Goal: Information Seeking & Learning: Find specific fact

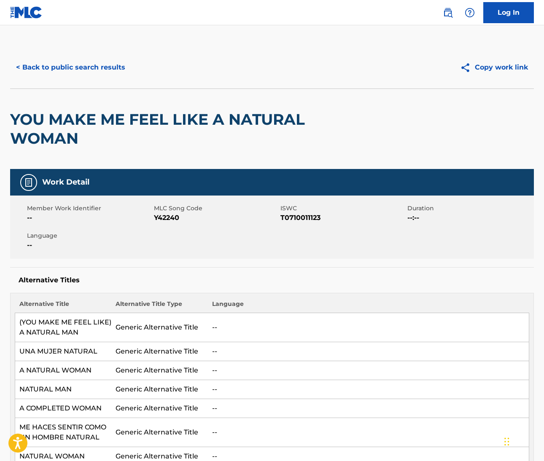
click at [449, 11] on img at bounding box center [448, 13] width 10 height 10
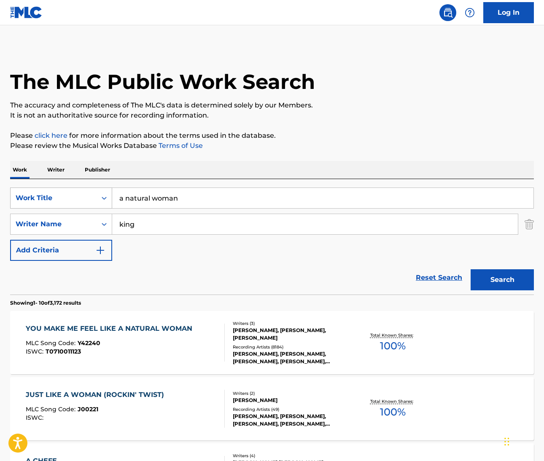
drag, startPoint x: 181, startPoint y: 198, endPoint x: 74, endPoint y: 194, distance: 107.6
click at [74, 194] on div "SearchWithCriteriaeb11bebd-b17f-4b81-aba6-1f2fd0a677a4 Work Title a natural wom…" at bounding box center [272, 198] width 524 height 21
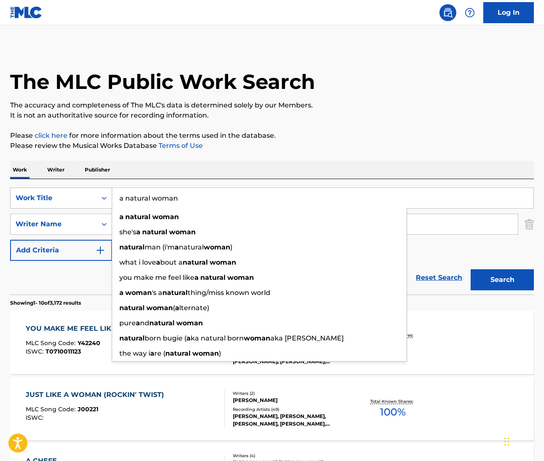
paste input "Never Can Say Goodbye"
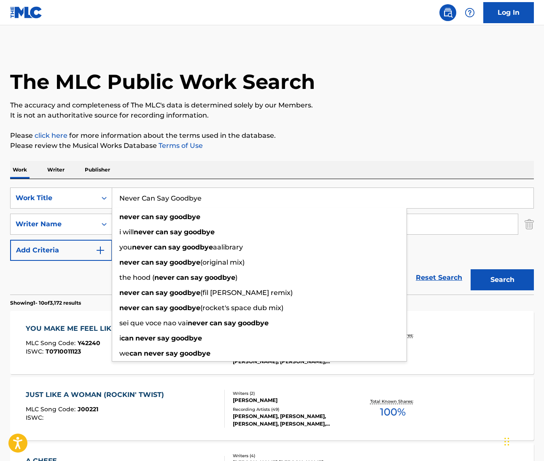
type input "Never Can Say Goodbye"
click at [256, 170] on div "Work Writer Publisher" at bounding box center [272, 170] width 524 height 18
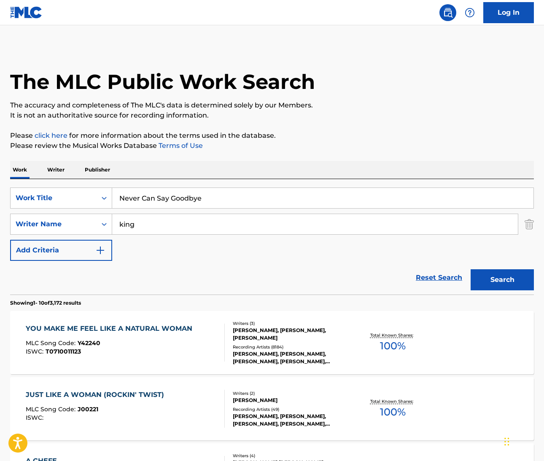
click at [127, 226] on input "king" at bounding box center [315, 224] width 406 height 20
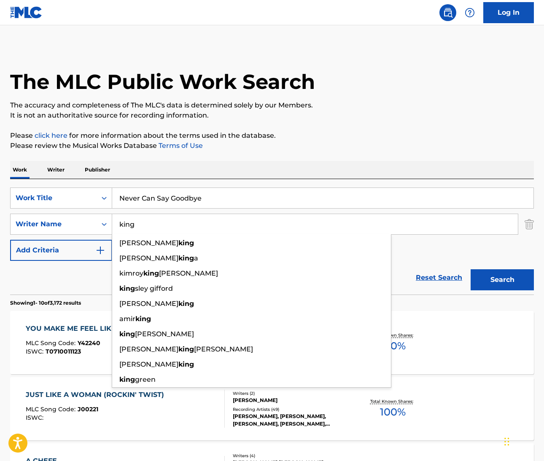
click at [127, 226] on input "king" at bounding box center [315, 224] width 406 height 20
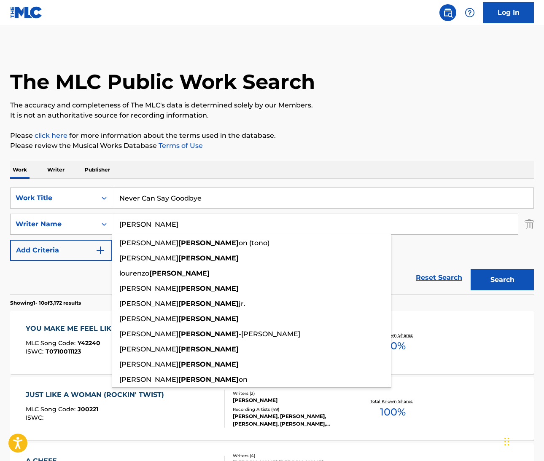
type input "Davis"
click at [502, 280] on button "Search" at bounding box center [502, 279] width 63 height 21
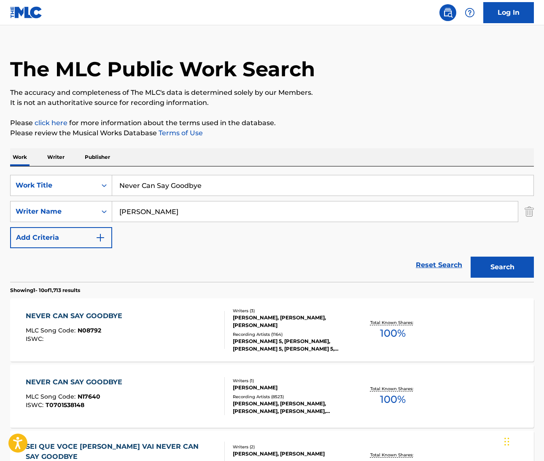
scroll to position [14, 0]
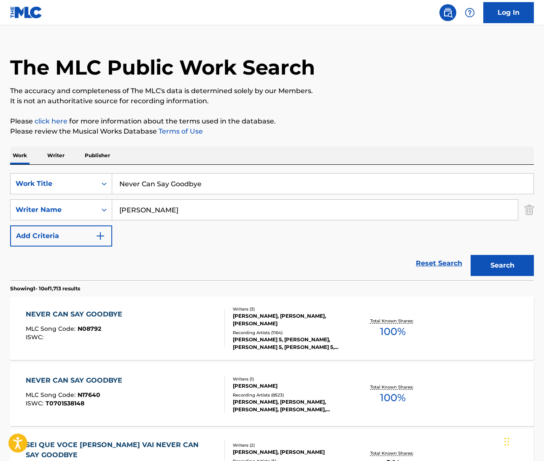
click at [73, 382] on div "NEVER CAN SAY GOODBYE" at bounding box center [76, 381] width 101 height 10
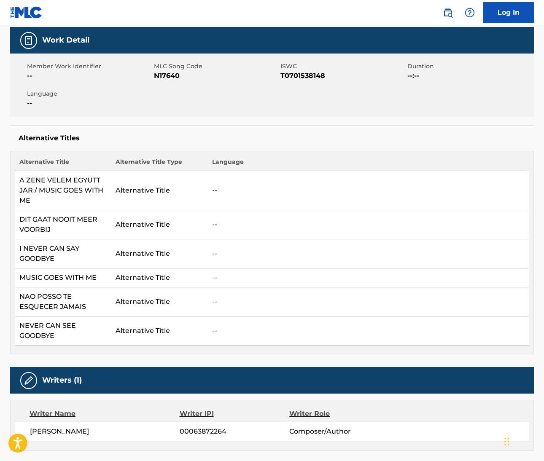
scroll to position [251, 0]
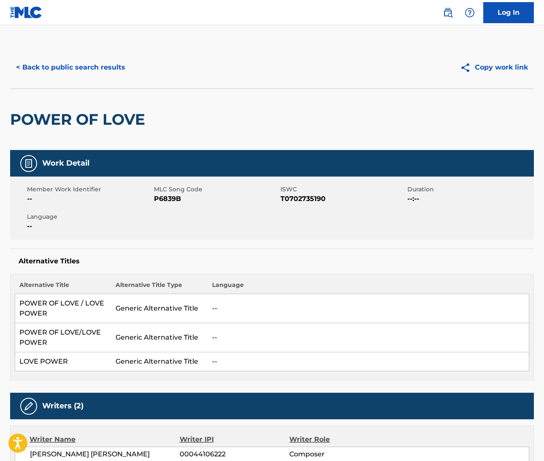
click at [451, 14] on img at bounding box center [448, 13] width 10 height 10
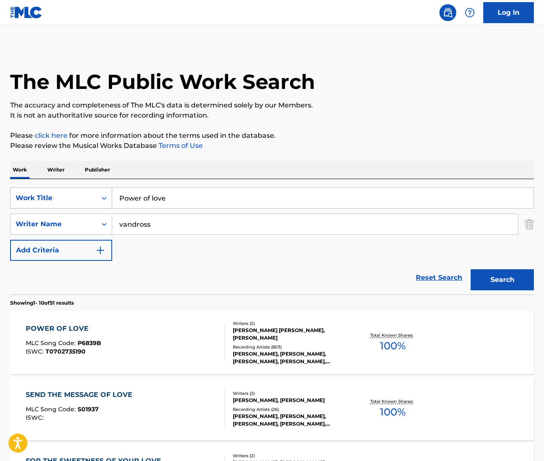
drag, startPoint x: 172, startPoint y: 201, endPoint x: 100, endPoint y: 193, distance: 73.4
click at [104, 193] on div "SearchWithCriteriab7955a7e-c482-4120-9fa4-98bf7ac3533d Work Title Power of love" at bounding box center [272, 198] width 524 height 21
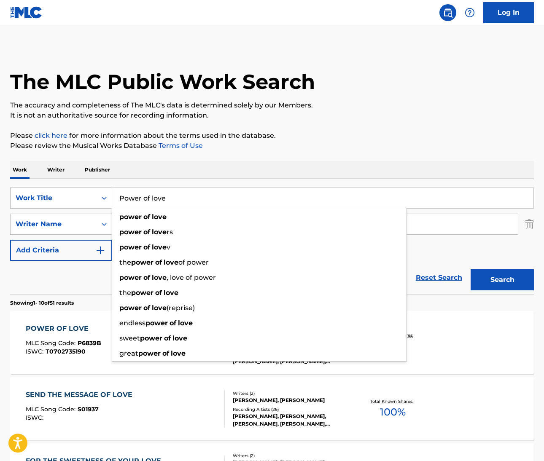
paste input "Don't Lose The Magic"
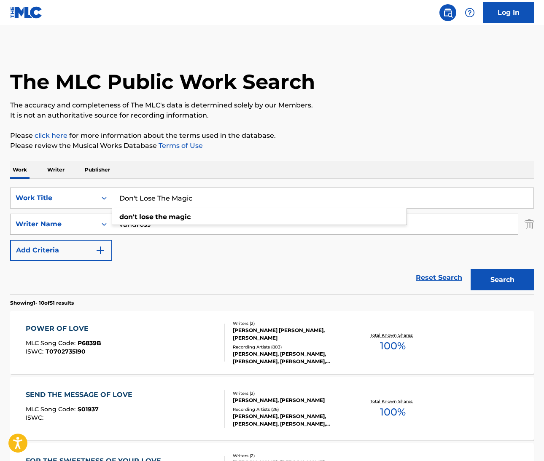
type input "Don't Lose The Magic"
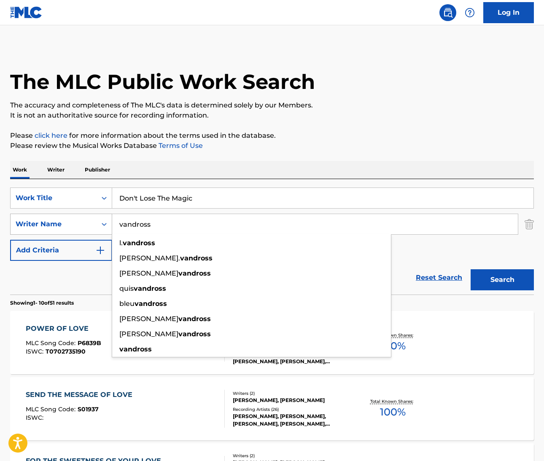
drag, startPoint x: 154, startPoint y: 228, endPoint x: 94, endPoint y: 219, distance: 61.0
click at [94, 219] on div "SearchWithCriteria8deac9b6-d00a-439b-876e-379c0fcc1b94 Writer Name vandross l. …" at bounding box center [272, 224] width 524 height 21
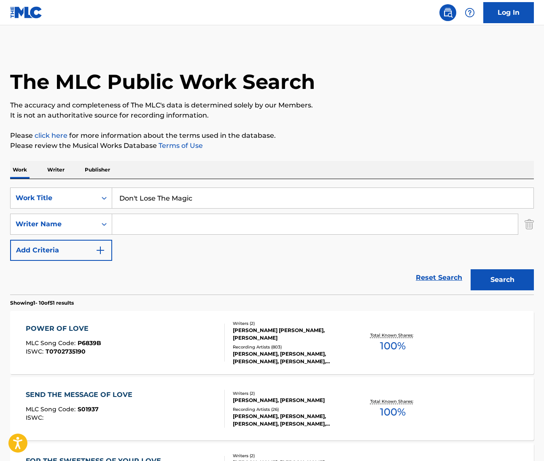
click at [180, 225] on input "Search Form" at bounding box center [315, 224] width 406 height 20
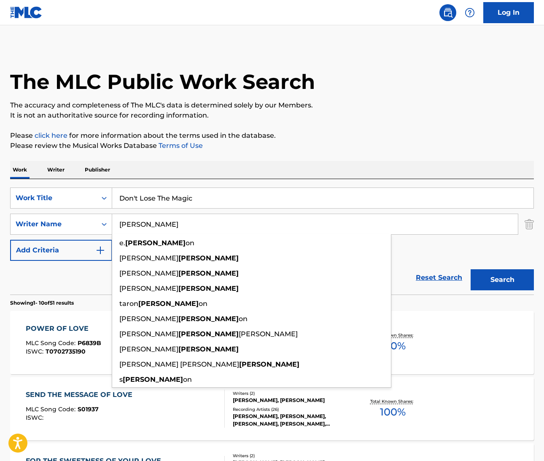
type input "Dickens"
click at [502, 280] on button "Search" at bounding box center [502, 279] width 63 height 21
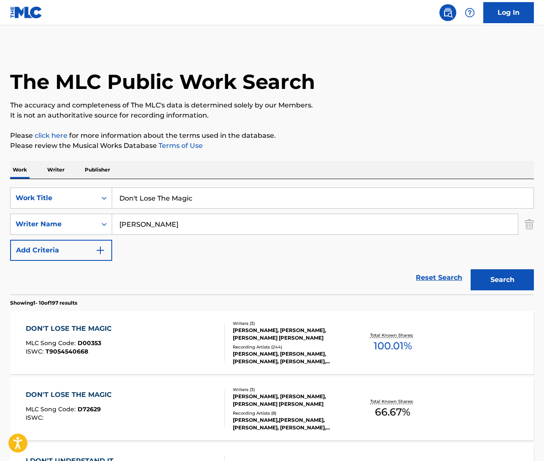
click at [103, 327] on div "DON'T LOSE THE MAGIC" at bounding box center [71, 329] width 90 height 10
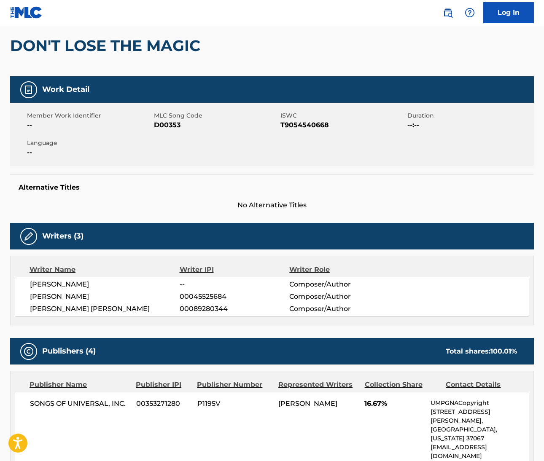
scroll to position [75, 0]
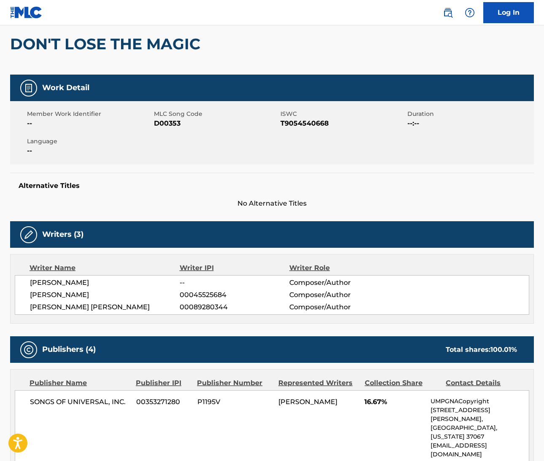
click at [44, 282] on span "MIKE WILSON" at bounding box center [105, 283] width 150 height 10
click at [71, 283] on span "MIKE WILSON" at bounding box center [105, 283] width 150 height 10
click at [37, 294] on span "BILL DICKENS" at bounding box center [105, 295] width 150 height 10
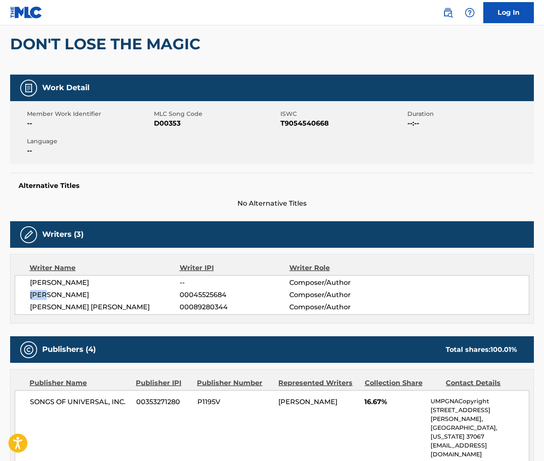
click at [37, 294] on span "BILL DICKENS" at bounding box center [105, 295] width 150 height 10
drag, startPoint x: 31, startPoint y: 306, endPoint x: 103, endPoint y: 307, distance: 72.1
click at [103, 307] on span "GAVIN CHRISTOPHER WRIGHT" at bounding box center [105, 307] width 150 height 10
copy span "GAVIN CHRISTOPHER"
click at [71, 294] on span "BILL DICKENS" at bounding box center [105, 295] width 150 height 10
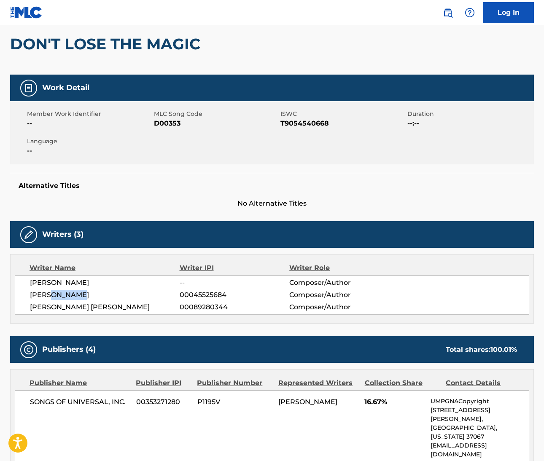
click at [71, 294] on span "BILL DICKENS" at bounding box center [105, 295] width 150 height 10
copy span "DICKENS"
click at [118, 306] on span "GAVIN CHRISTOPHER WRIGHT" at bounding box center [105, 307] width 150 height 10
drag, startPoint x: 508, startPoint y: 214, endPoint x: 118, endPoint y: 305, distance: 400.7
click at [118, 306] on span "GAVIN CHRISTOPHER WRIGHT" at bounding box center [105, 307] width 150 height 10
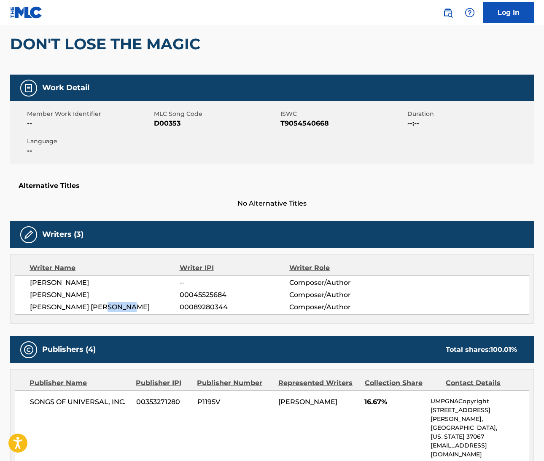
copy span "WRIGHT"
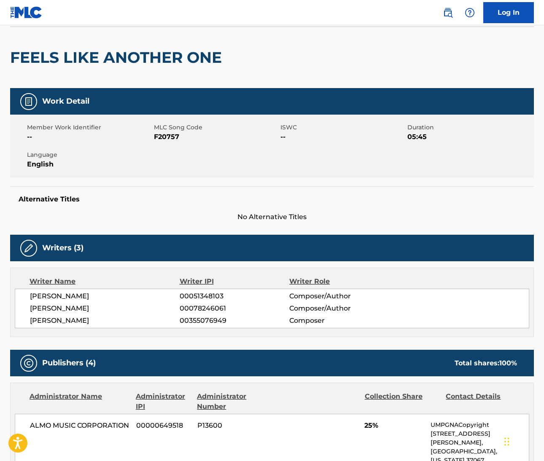
click at [448, 11] on img at bounding box center [448, 13] width 10 height 10
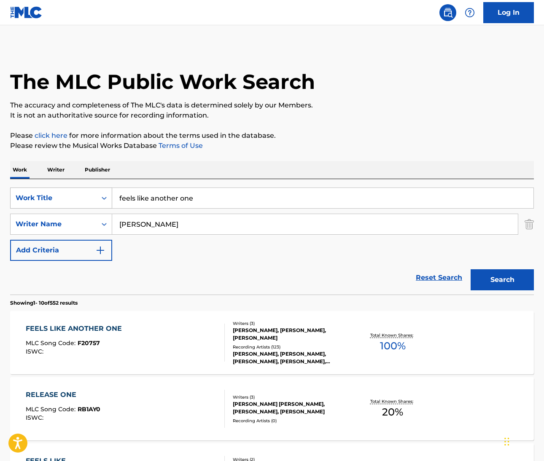
drag, startPoint x: 191, startPoint y: 198, endPoint x: 103, endPoint y: 190, distance: 88.5
click at [104, 189] on div "SearchWithCriteriaf1dcb487-e5a7-4210-a5b1-f8af5fa488e3 Work Title feels like an…" at bounding box center [272, 198] width 524 height 21
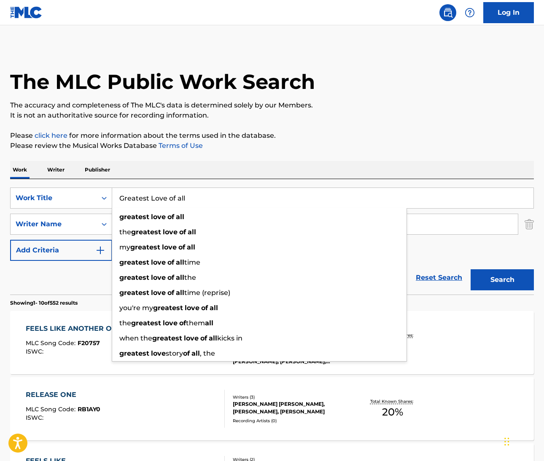
type input "Greatest Love of all"
click at [405, 138] on p "Please click here for more information about the terms used in the database." at bounding box center [272, 136] width 524 height 10
drag, startPoint x: 191, startPoint y: 200, endPoint x: 114, endPoint y: 196, distance: 76.9
click at [114, 196] on input "Greatest Love of all" at bounding box center [322, 198] width 421 height 20
click at [84, 285] on div "Reset Search Search" at bounding box center [272, 278] width 524 height 34
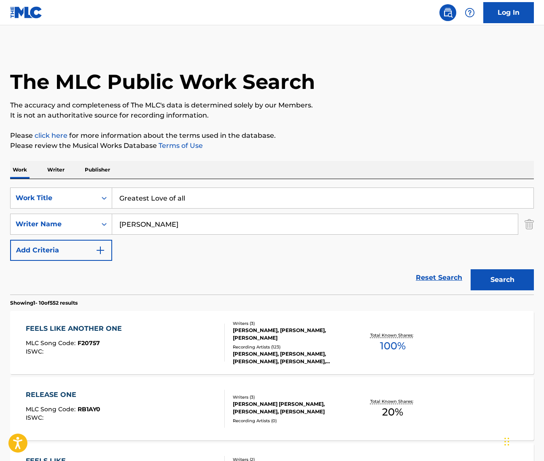
click at [137, 226] on input "[PERSON_NAME]" at bounding box center [315, 224] width 406 height 20
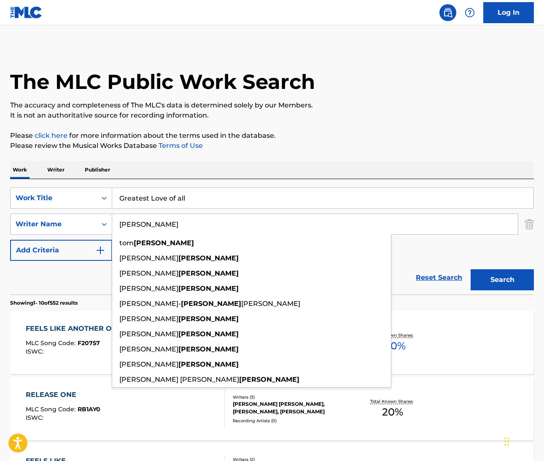
click at [137, 226] on input "[PERSON_NAME]" at bounding box center [315, 224] width 406 height 20
paste input "[PERSON_NAME]"
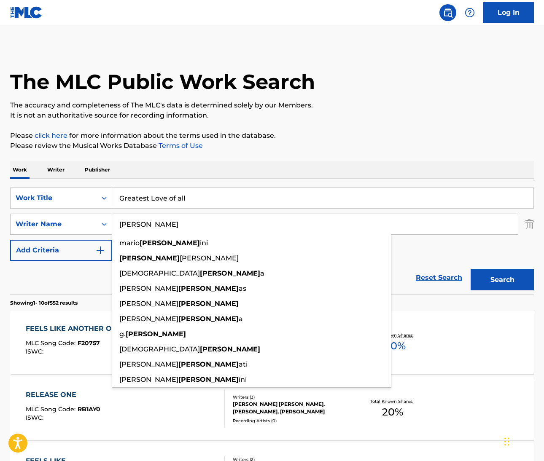
type input "[PERSON_NAME]"
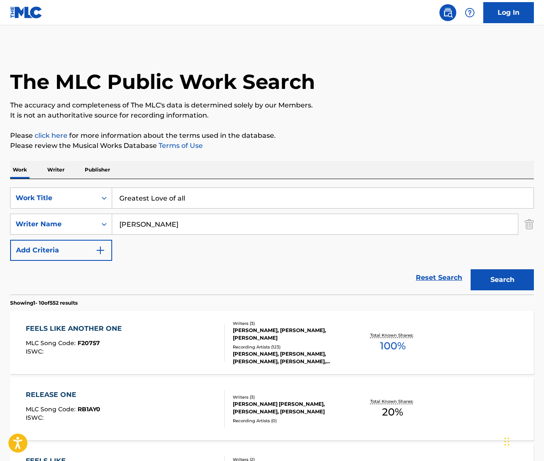
click at [434, 257] on div "SearchWithCriteriaf1dcb487-e5a7-4210-a5b1-f8af5fa488e3 Work Title Greatest Love…" at bounding box center [272, 224] width 524 height 73
click at [499, 281] on button "Search" at bounding box center [502, 279] width 63 height 21
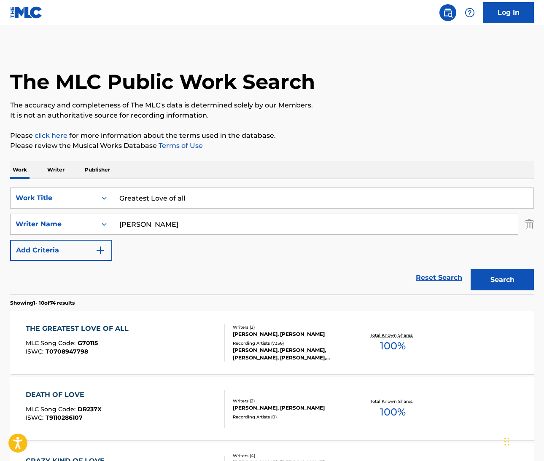
click at [86, 329] on div "THE GREATEST LOVE OF ALL" at bounding box center [79, 329] width 107 height 10
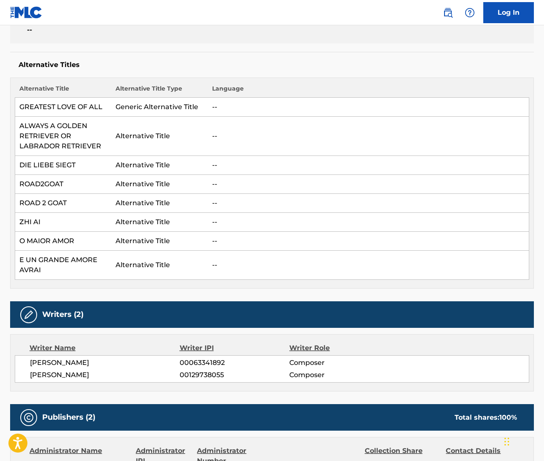
scroll to position [198, 0]
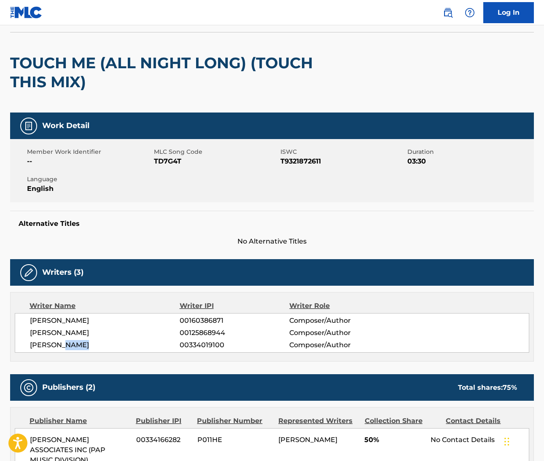
click at [445, 10] on img at bounding box center [448, 13] width 10 height 10
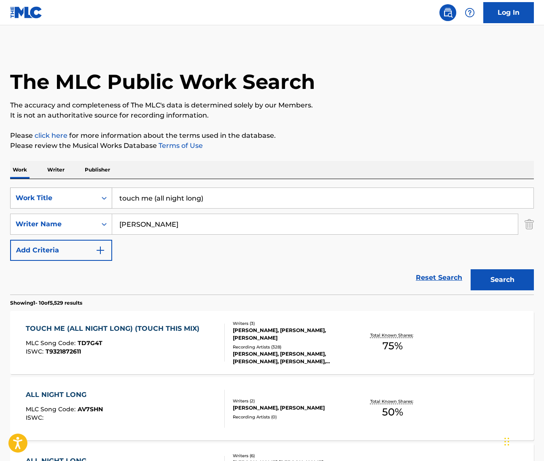
drag, startPoint x: 214, startPoint y: 199, endPoint x: 80, endPoint y: 193, distance: 134.3
click at [80, 193] on div "SearchWithCriteriacdfdfd78-0a15-4e99-990c-bf7edbeb277b Work Title touch me (all…" at bounding box center [272, 198] width 524 height 21
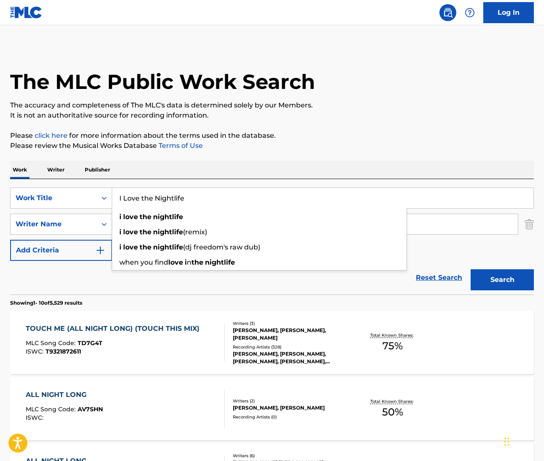
type input "I Love the Nightlife"
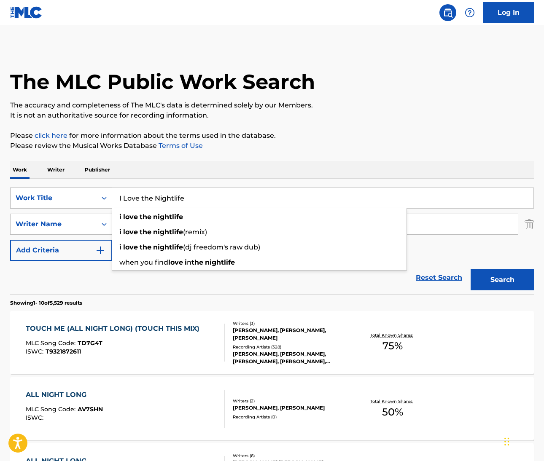
drag, startPoint x: 187, startPoint y: 201, endPoint x: 110, endPoint y: 198, distance: 76.8
click at [110, 198] on div "SearchWithCriteriacdfdfd78-0a15-4e99-990c-bf7edbeb277b Work Title I Love the Ni…" at bounding box center [272, 198] width 524 height 21
click at [129, 291] on div "Reset Search Search" at bounding box center [272, 278] width 524 height 34
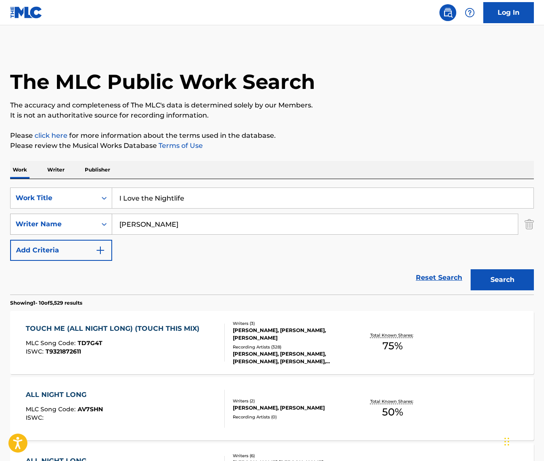
drag, startPoint x: 151, startPoint y: 224, endPoint x: 98, endPoint y: 220, distance: 53.3
click at [98, 220] on div "SearchWithCriteria2b9b2c53-642e-4915-bacf-eeb5ac8d4007 Writer Name dennis" at bounding box center [272, 224] width 524 height 21
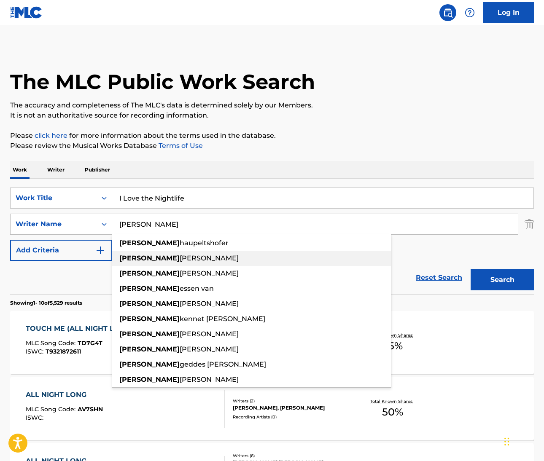
paste input "Bridge"
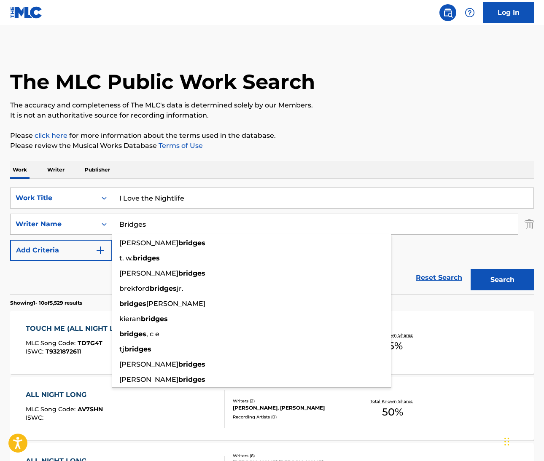
type input "Bridges"
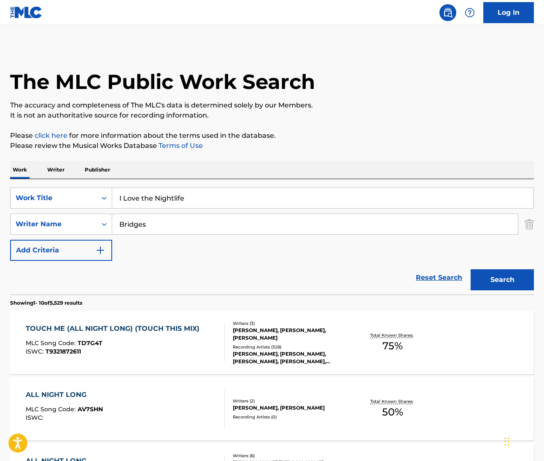
drag, startPoint x: 421, startPoint y: 244, endPoint x: 442, endPoint y: 245, distance: 20.7
click at [422, 244] on div "SearchWithCriteriacdfdfd78-0a15-4e99-990c-bf7edbeb277b Work Title I Love the Ni…" at bounding box center [272, 224] width 524 height 73
click at [499, 278] on button "Search" at bounding box center [502, 279] width 63 height 21
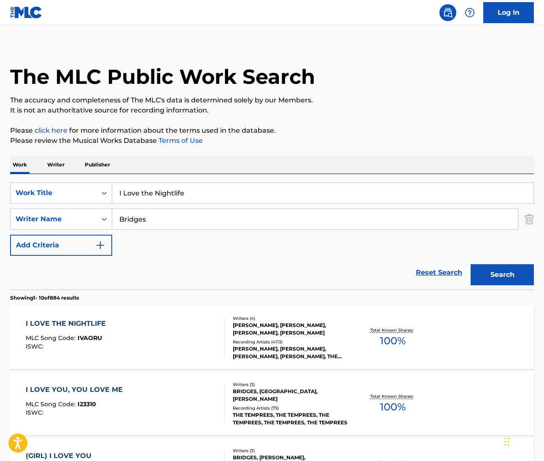
scroll to position [7, 0]
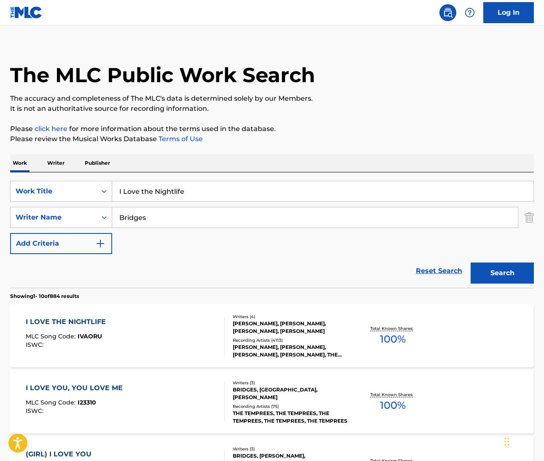
click at [90, 320] on div "I LOVE THE NIGHTLIFE" at bounding box center [68, 322] width 84 height 10
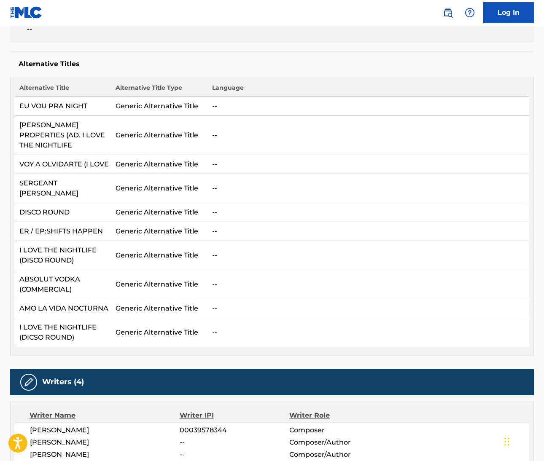
scroll to position [211, 0]
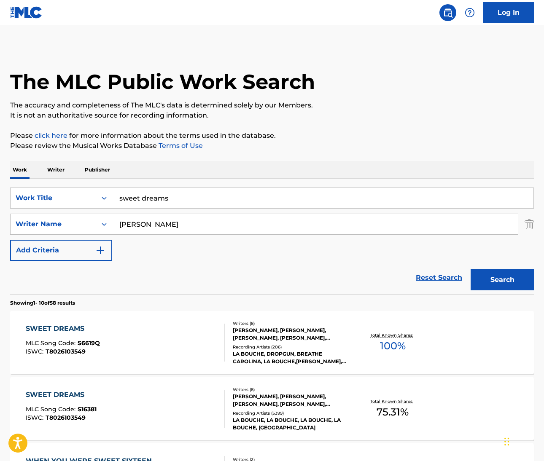
click at [447, 17] on img at bounding box center [448, 13] width 10 height 10
click at [447, 16] on img at bounding box center [448, 13] width 10 height 10
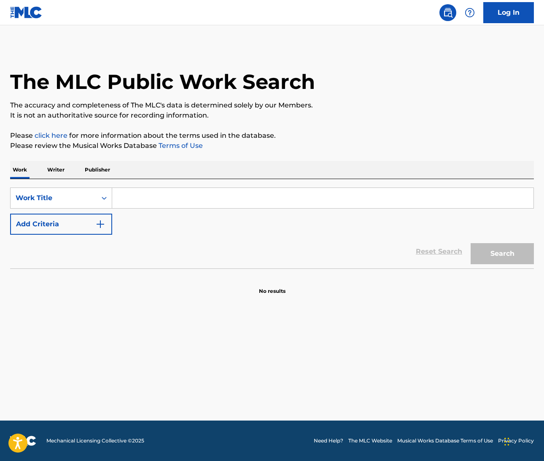
click at [137, 199] on input "Search Form" at bounding box center [322, 198] width 421 height 20
paste input "When The Heartache is Over"
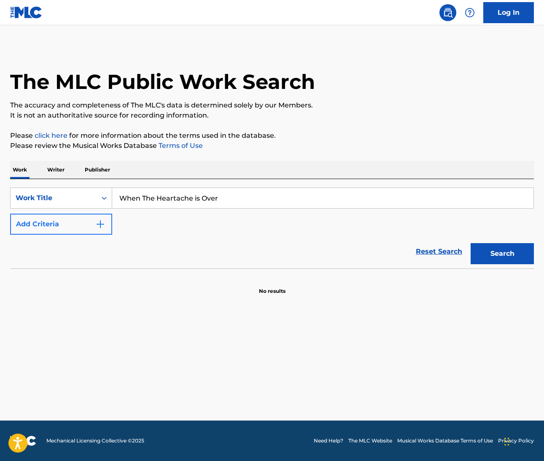
type input "When The Heartache is Over"
click at [106, 220] on button "Add Criteria" at bounding box center [61, 224] width 102 height 21
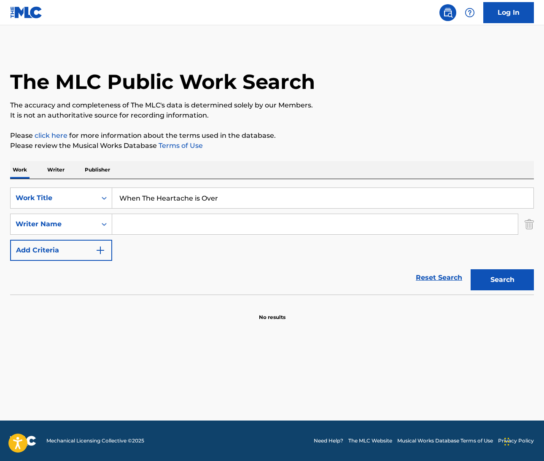
click at [161, 224] on input "Search Form" at bounding box center [315, 224] width 406 height 20
type input "Reid"
click at [502, 280] on button "Search" at bounding box center [502, 279] width 63 height 21
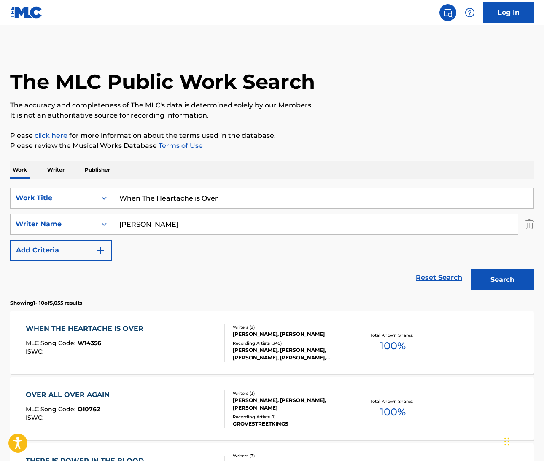
click at [130, 329] on div "WHEN THE HEARTACHE IS OVER" at bounding box center [87, 329] width 122 height 10
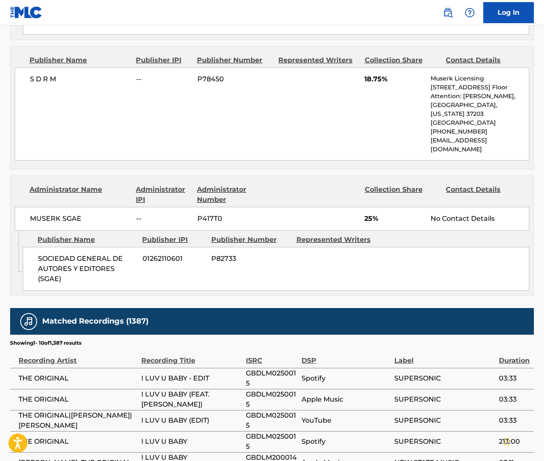
scroll to position [835, 0]
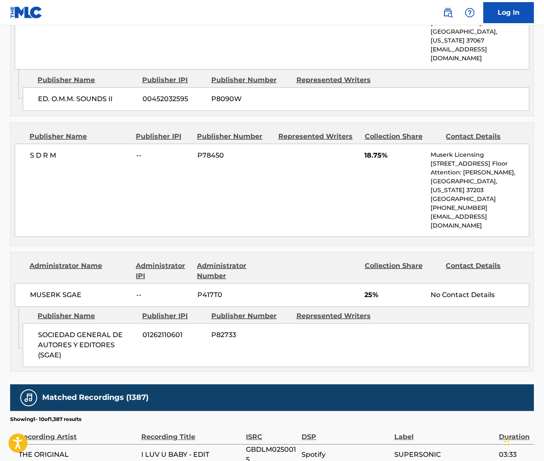
click at [451, 11] on img at bounding box center [448, 13] width 10 height 10
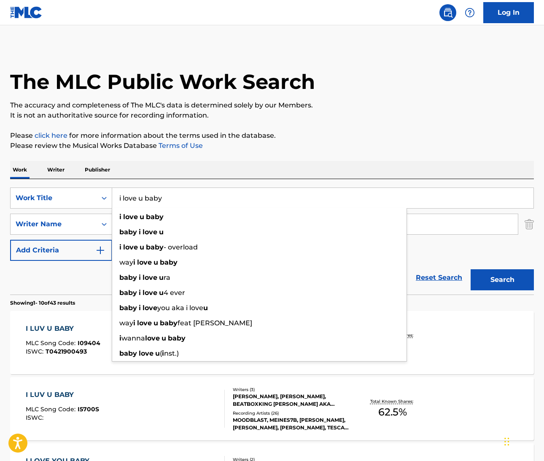
drag, startPoint x: 177, startPoint y: 199, endPoint x: 70, endPoint y: 187, distance: 107.8
click at [74, 186] on div "SearchWithCriteria77d86c53-fae2-4ff6-bb80-8d530066a7d1 Work Title i love u baby…" at bounding box center [272, 237] width 524 height 116
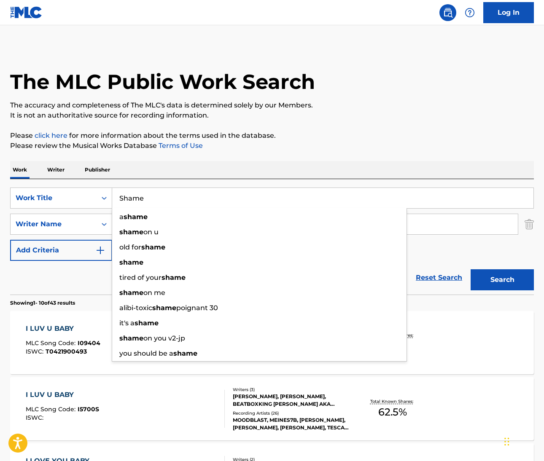
type input "Shame"
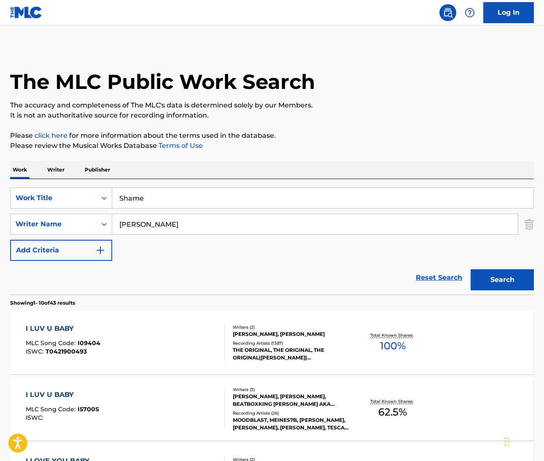
click at [137, 225] on input "nuzzo" at bounding box center [315, 224] width 406 height 20
drag, startPoint x: 506, startPoint y: 252, endPoint x: 137, endPoint y: 225, distance: 370.4
click at [137, 225] on input "nuzzo" at bounding box center [315, 224] width 406 height 20
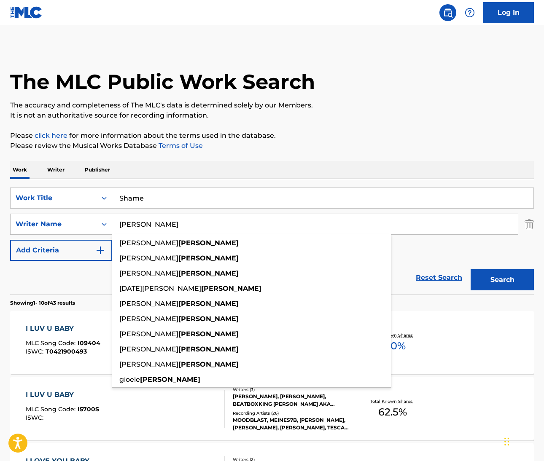
paste input "Fitch"
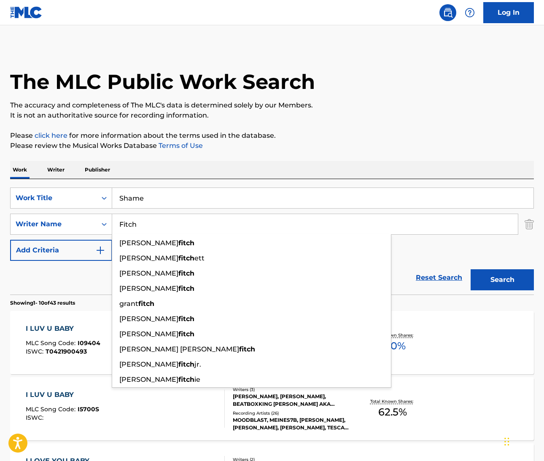
type input "Fitch"
click at [438, 246] on div "SearchWithCriteria77d86c53-fae2-4ff6-bb80-8d530066a7d1 Work Title Shame SearchW…" at bounding box center [272, 224] width 524 height 73
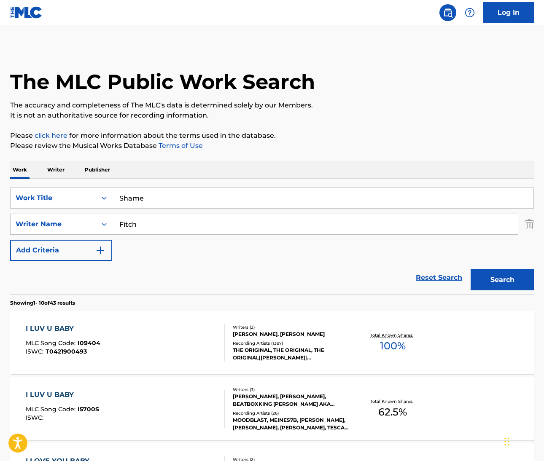
click at [520, 280] on button "Search" at bounding box center [502, 279] width 63 height 21
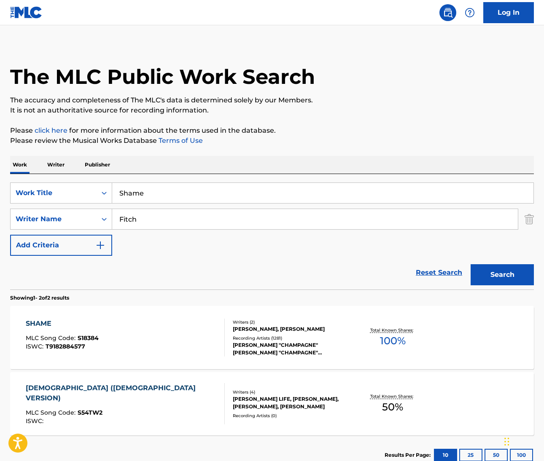
scroll to position [7, 0]
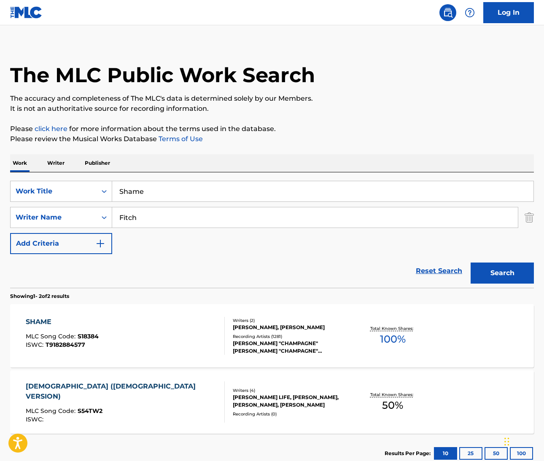
click at [43, 319] on div "SHAME" at bounding box center [62, 322] width 73 height 10
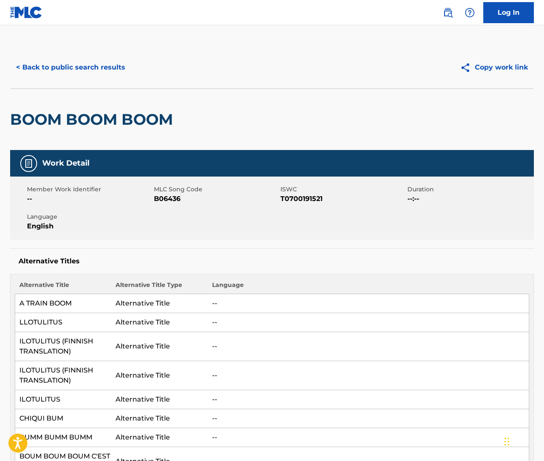
click at [447, 12] on img at bounding box center [448, 13] width 10 height 10
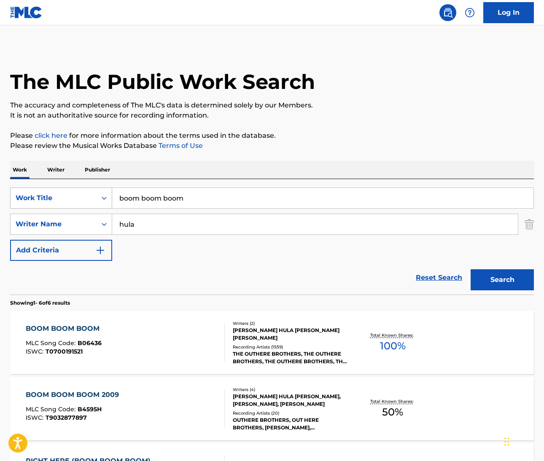
drag, startPoint x: 151, startPoint y: 199, endPoint x: 75, endPoint y: 197, distance: 76.4
click at [75, 197] on div "SearchWithCriteriafc82d7d0-9b27-47f3-b8f7-7e4d87e3a681 Work Title boom boom boom" at bounding box center [272, 198] width 524 height 21
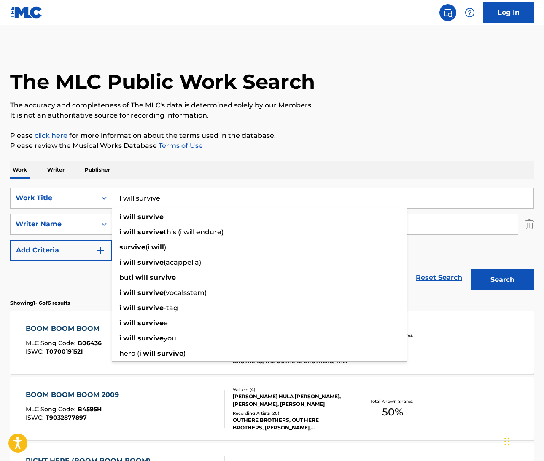
type input "I will survive"
click at [366, 154] on div "The MLC Public Work Search The accuracy and completeness of The MLC's data is d…" at bounding box center [272, 395] width 544 height 699
drag, startPoint x: 168, startPoint y: 200, endPoint x: 100, endPoint y: 192, distance: 67.9
click at [100, 192] on div "SearchWithCriteriafc82d7d0-9b27-47f3-b8f7-7e4d87e3a681 Work Title I will surviv…" at bounding box center [272, 198] width 524 height 21
click at [262, 151] on div "The MLC Public Work Search The accuracy and completeness of The MLC's data is d…" at bounding box center [272, 395] width 544 height 699
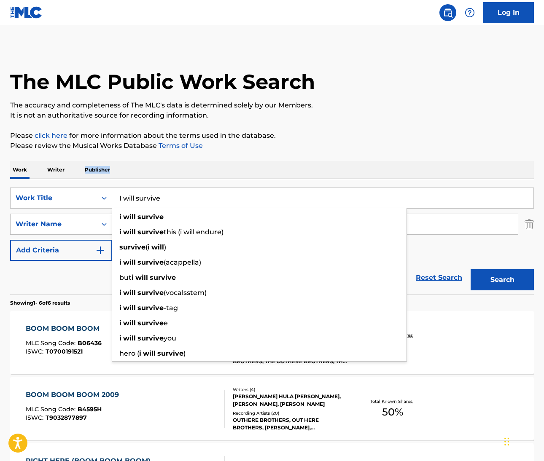
click at [262, 151] on div "The MLC Public Work Search The accuracy and completeness of The MLC's data is d…" at bounding box center [272, 395] width 544 height 699
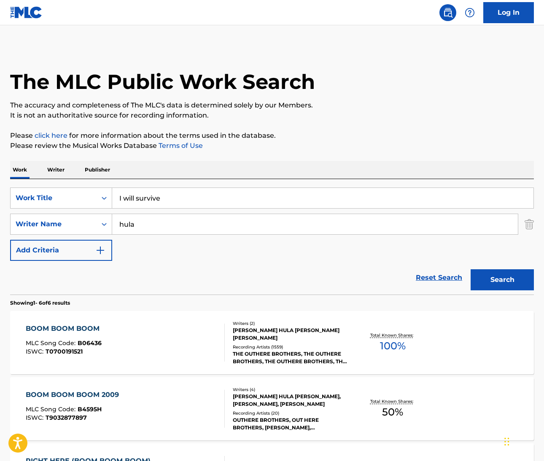
click at [123, 230] on input "hula" at bounding box center [315, 224] width 406 height 20
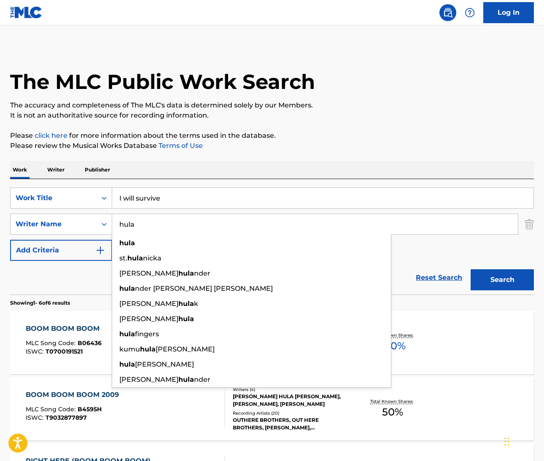
click at [123, 230] on input "hula" at bounding box center [315, 224] width 406 height 20
paste input "Fekaris"
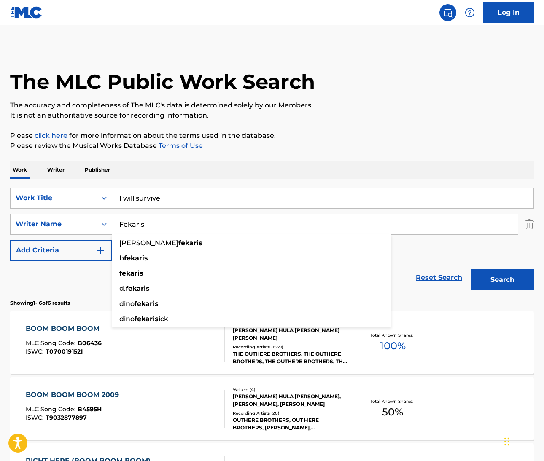
click at [431, 226] on input "Fekaris" at bounding box center [315, 224] width 406 height 20
type input "Fekaris"
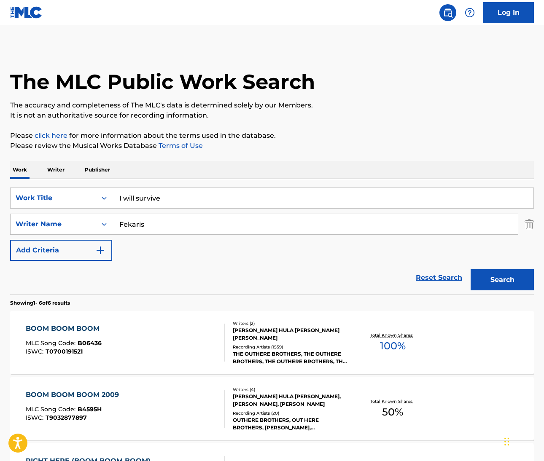
click at [426, 250] on div "SearchWithCriteriafc82d7d0-9b27-47f3-b8f7-7e4d87e3a681 Work Title I will surviv…" at bounding box center [272, 224] width 524 height 73
click at [491, 274] on button "Search" at bounding box center [502, 279] width 63 height 21
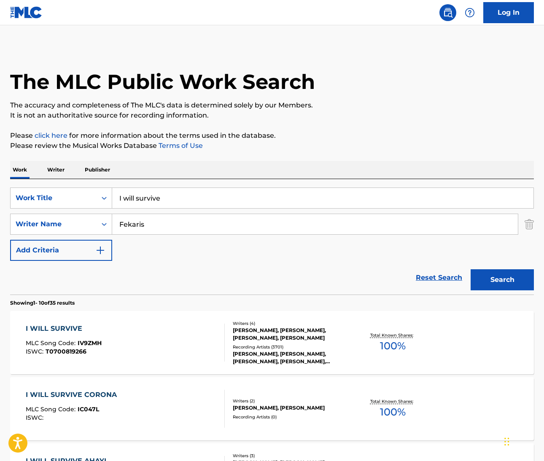
click at [65, 325] on div "I WILL SURVIVE" at bounding box center [64, 329] width 76 height 10
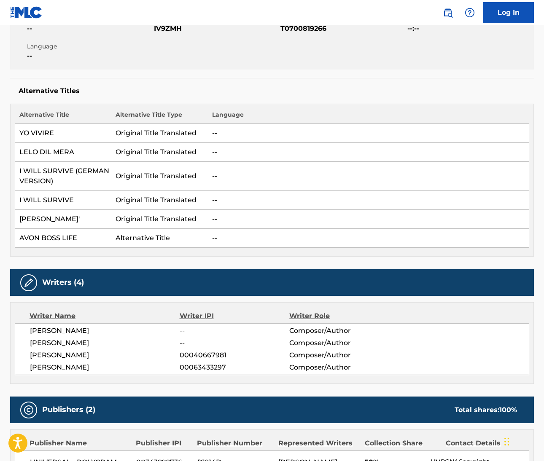
scroll to position [172, 0]
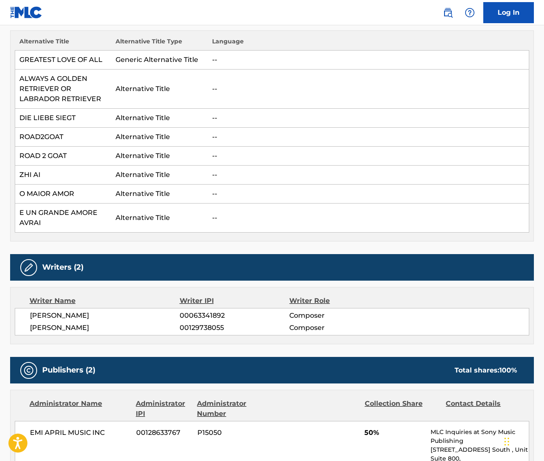
scroll to position [334, 0]
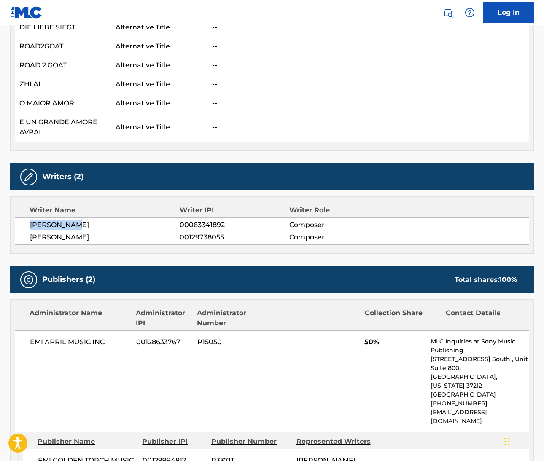
drag, startPoint x: 29, startPoint y: 224, endPoint x: 75, endPoint y: 228, distance: 46.1
click at [75, 228] on div "[PERSON_NAME] 00063341892 Composer [PERSON_NAME] 00129738055 Composer" at bounding box center [272, 231] width 514 height 27
copy span "[PERSON_NAME] [PERSON_NAME]"
click at [44, 235] on span "MICHAEL MASSER" at bounding box center [105, 237] width 150 height 10
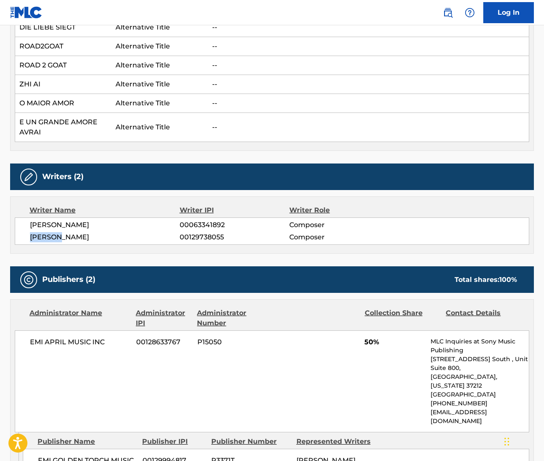
copy span "MICHAEL"
click at [86, 235] on span "MICHAEL MASSER" at bounding box center [105, 237] width 150 height 10
click at [85, 235] on span "MICHAEL MASSER" at bounding box center [105, 237] width 150 height 10
copy span "MASSER"
click at [84, 223] on span "LINDA DIANE CREED" at bounding box center [105, 225] width 150 height 10
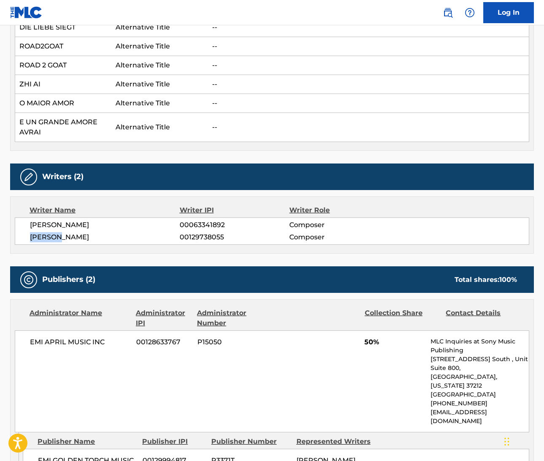
click at [84, 223] on span "LINDA DIANE CREED" at bounding box center [105, 225] width 150 height 10
copy span "CREED"
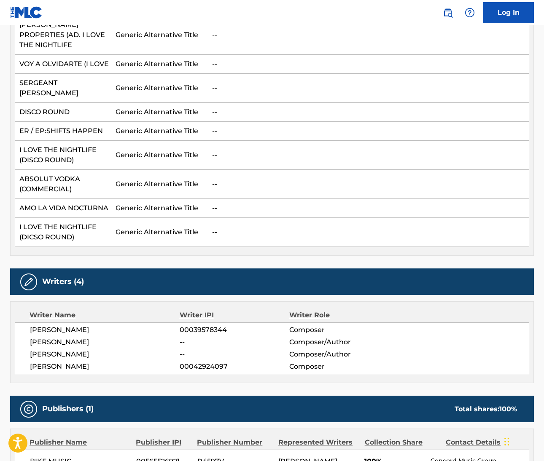
scroll to position [329, 0]
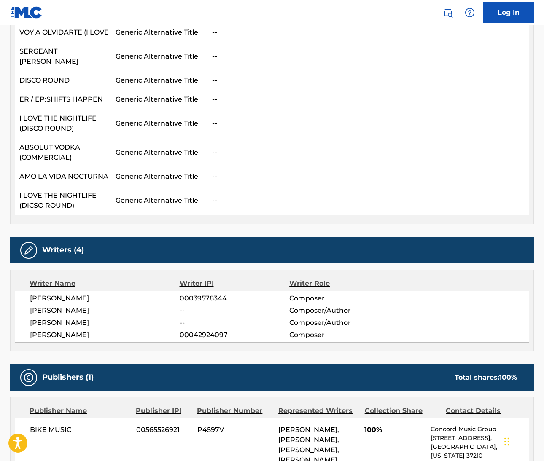
click at [38, 294] on span "SUSAN HUTCHESON" at bounding box center [105, 299] width 150 height 10
copy span "SUSAN"
click at [79, 294] on span "SUSAN HUTCHESON" at bounding box center [105, 299] width 150 height 10
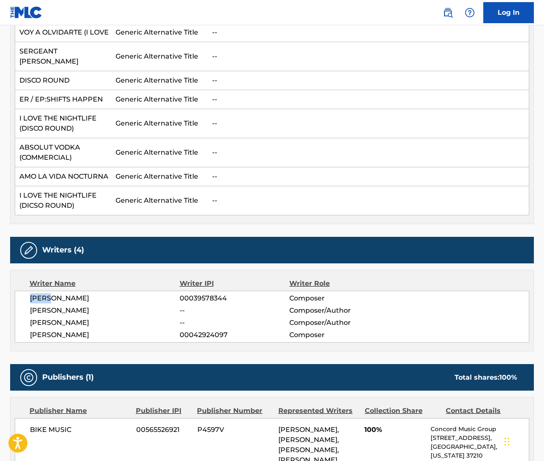
copy span "HUTCHESON"
click at [33, 330] on span "ALICIA BRIDGES" at bounding box center [105, 335] width 150 height 10
copy span "ALICIA"
click at [72, 330] on span "ALICIA BRIDGES" at bounding box center [105, 335] width 150 height 10
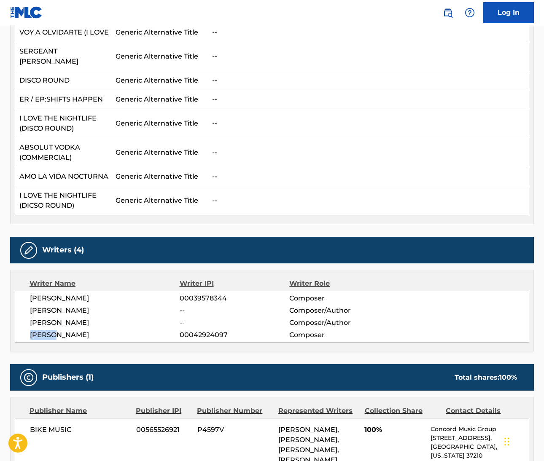
click at [72, 330] on span "ALICIA BRIDGES" at bounding box center [105, 335] width 150 height 10
copy span "BRIDGES"
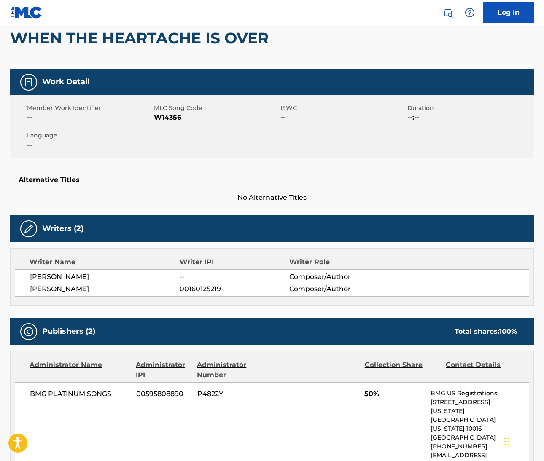
scroll to position [76, 0]
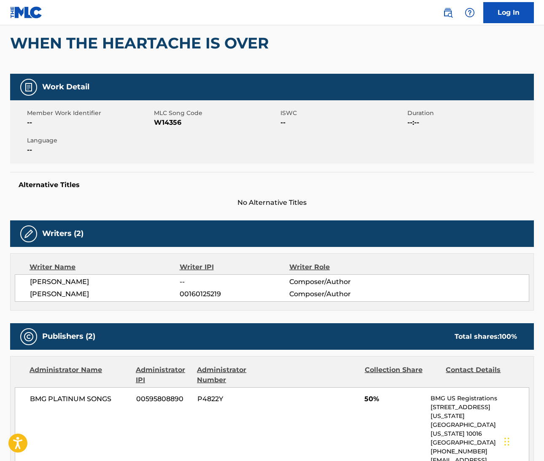
click at [38, 283] on span "GRAHAM STACK" at bounding box center [105, 282] width 150 height 10
click at [73, 284] on span "GRAHAM STACK" at bounding box center [105, 282] width 150 height 10
click at [39, 296] on span "JOHN REID" at bounding box center [105, 294] width 150 height 10
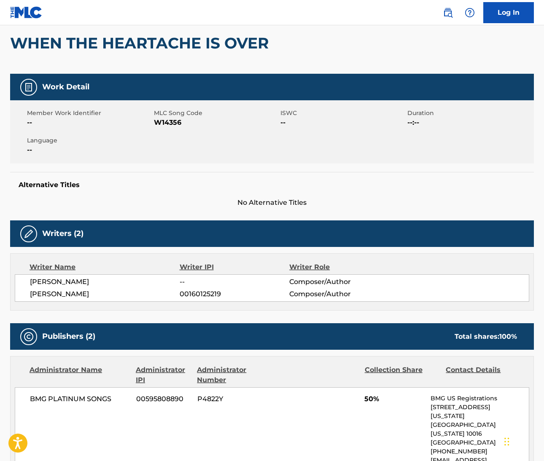
click at [38, 296] on span "JOHN REID" at bounding box center [105, 294] width 150 height 10
copy span "JOHN"
click at [63, 294] on span "JOHN REID" at bounding box center [105, 294] width 150 height 10
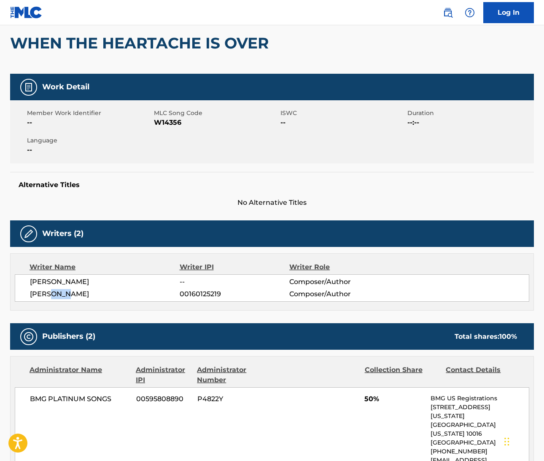
copy span "REID"
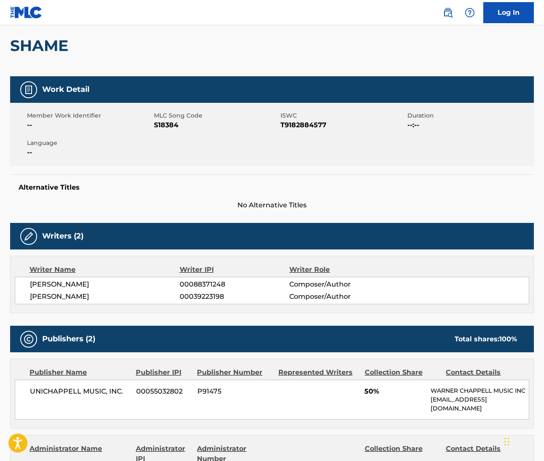
scroll to position [75, 0]
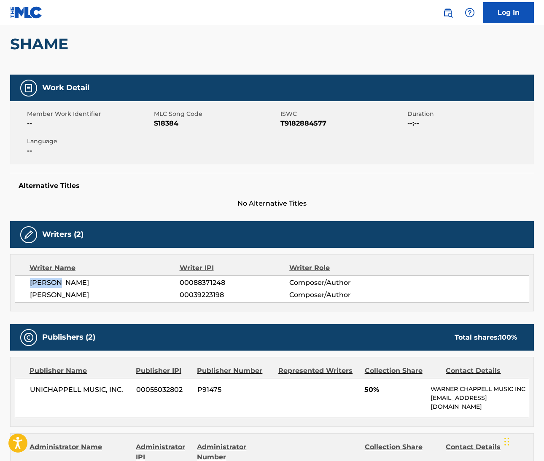
drag, startPoint x: 30, startPoint y: 283, endPoint x: 59, endPoint y: 285, distance: 28.8
click at [59, 285] on span "JOHN H. FITCH JR." at bounding box center [105, 283] width 150 height 10
copy span "JOHN H."
drag, startPoint x: 94, startPoint y: 283, endPoint x: 61, endPoint y: 282, distance: 32.5
click at [61, 282] on span "JOHN H. FITCH JR." at bounding box center [105, 283] width 150 height 10
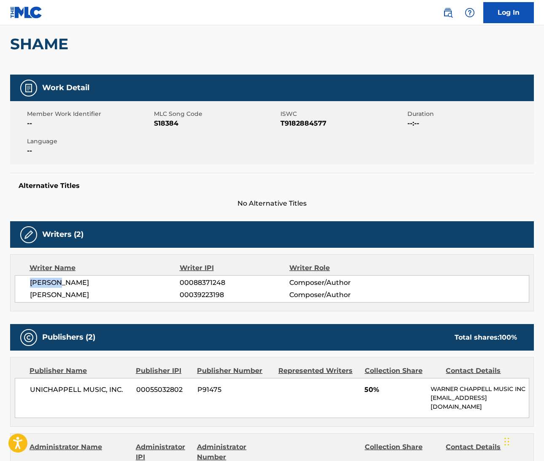
copy span "FITCH JR."
click at [48, 297] on span "REUBEN CROSS" at bounding box center [105, 295] width 150 height 10
copy span "REUBEN"
click at [80, 296] on span "REUBEN CROSS" at bounding box center [105, 295] width 150 height 10
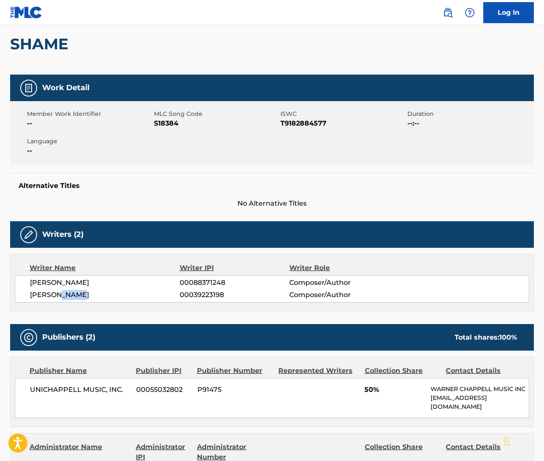
click at [80, 296] on span "REUBEN CROSS" at bounding box center [105, 295] width 150 height 10
copy span "CROSS"
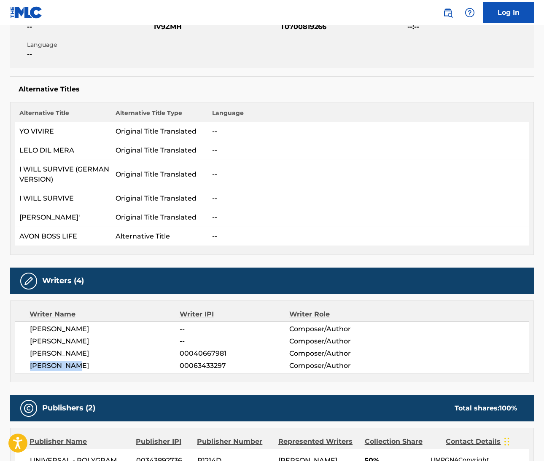
drag, startPoint x: 31, startPoint y: 365, endPoint x: 75, endPoint y: 364, distance: 44.3
click at [75, 364] on span "FREDERICK J PERREN" at bounding box center [105, 366] width 150 height 10
copy span "FREDERICK J"
click at [80, 325] on span "FREDERICK PERREN" at bounding box center [105, 329] width 150 height 10
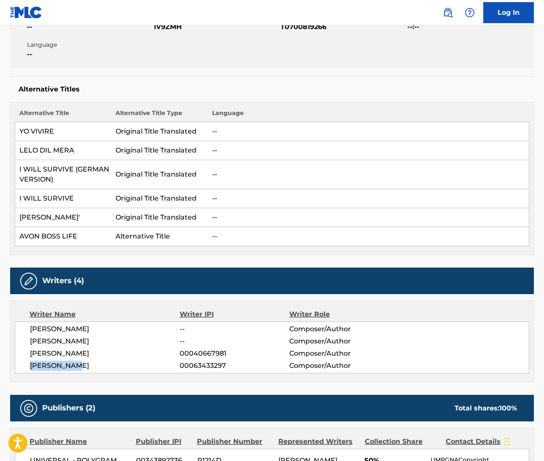
copy span "PERREN"
click at [39, 340] on span "DINO FEKARIS" at bounding box center [105, 342] width 150 height 10
copy span "DINO"
click at [62, 356] on span "DINO FEKARIS" at bounding box center [105, 354] width 150 height 10
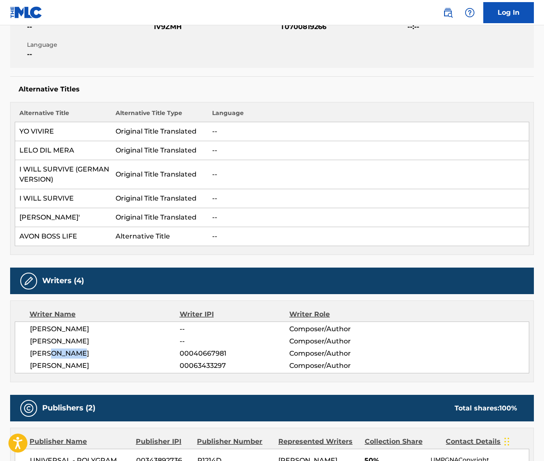
click at [62, 356] on span "DINO FEKARIS" at bounding box center [105, 354] width 150 height 10
copy span "FEKARIS"
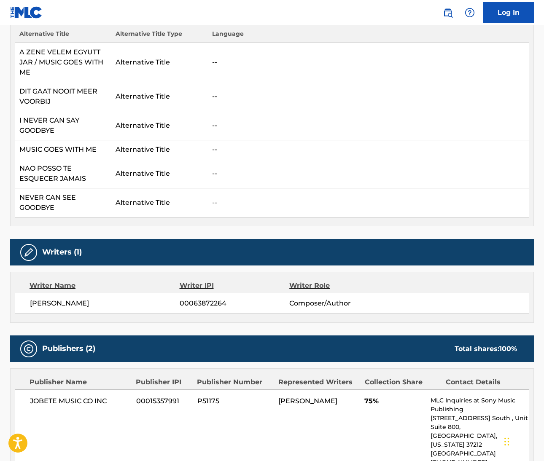
click at [38, 304] on span "[PERSON_NAME]" at bounding box center [105, 304] width 150 height 10
copy span "[PERSON_NAME]"
click at [77, 304] on span "[PERSON_NAME]" at bounding box center [105, 304] width 150 height 10
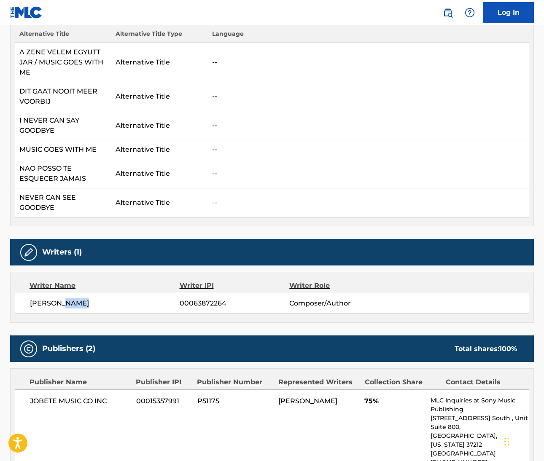
copy span "[PERSON_NAME]"
